Goal: Navigation & Orientation: Find specific page/section

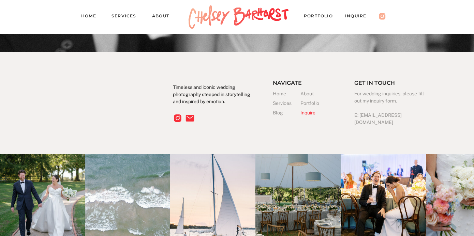
scroll to position [2131, 0]
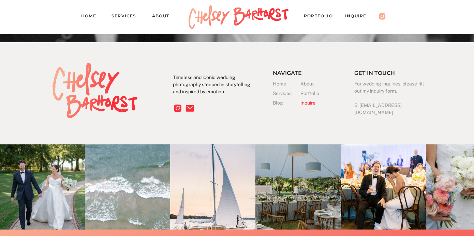
click at [123, 16] on nav "Services" at bounding box center [126, 17] width 31 height 10
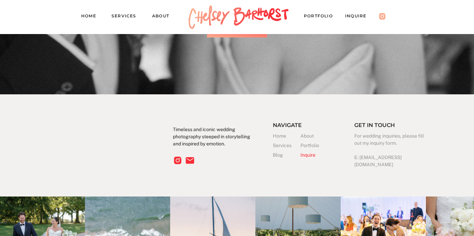
scroll to position [1806, 0]
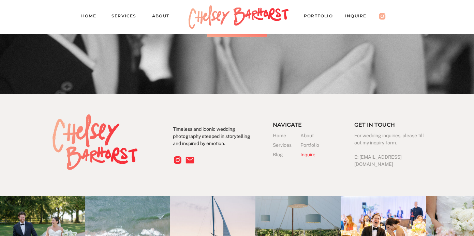
click at [311, 156] on h3 "Inquire" at bounding box center [314, 154] width 28 height 7
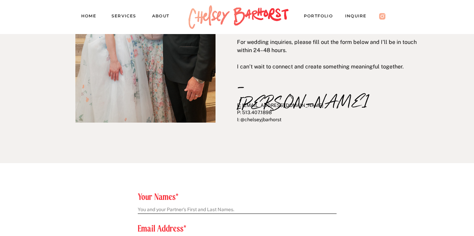
scroll to position [133, 0]
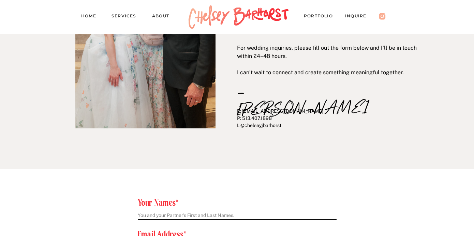
click at [155, 16] on nav "About" at bounding box center [164, 17] width 24 height 10
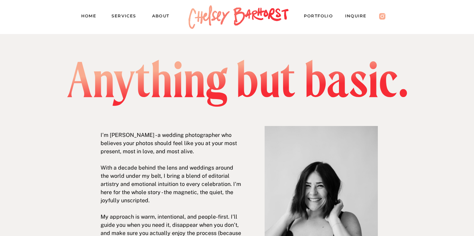
click at [129, 15] on nav "Services" at bounding box center [126, 17] width 31 height 10
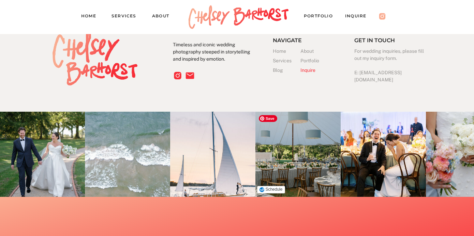
scroll to position [1937, 0]
